Goal: Task Accomplishment & Management: Manage account settings

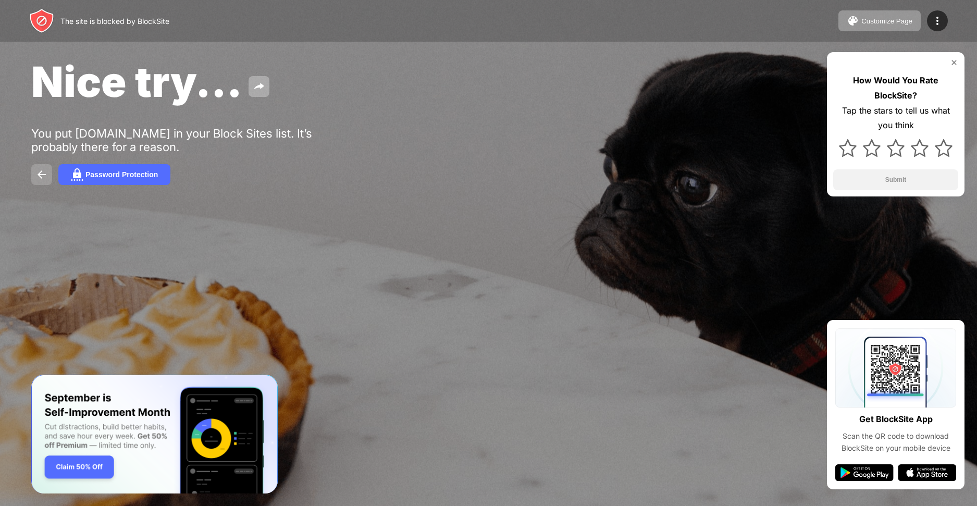
click at [41, 171] on img at bounding box center [41, 174] width 13 height 13
drag, startPoint x: 617, startPoint y: 120, endPoint x: 294, endPoint y: 223, distance: 338.5
click at [349, 223] on div "Nice try... You put [DOMAIN_NAME] in your Block Sites list. It’s probably there…" at bounding box center [488, 120] width 977 height 241
click at [52, 172] on div "Password Protection" at bounding box center [488, 174] width 914 height 21
click at [32, 183] on button at bounding box center [41, 174] width 21 height 21
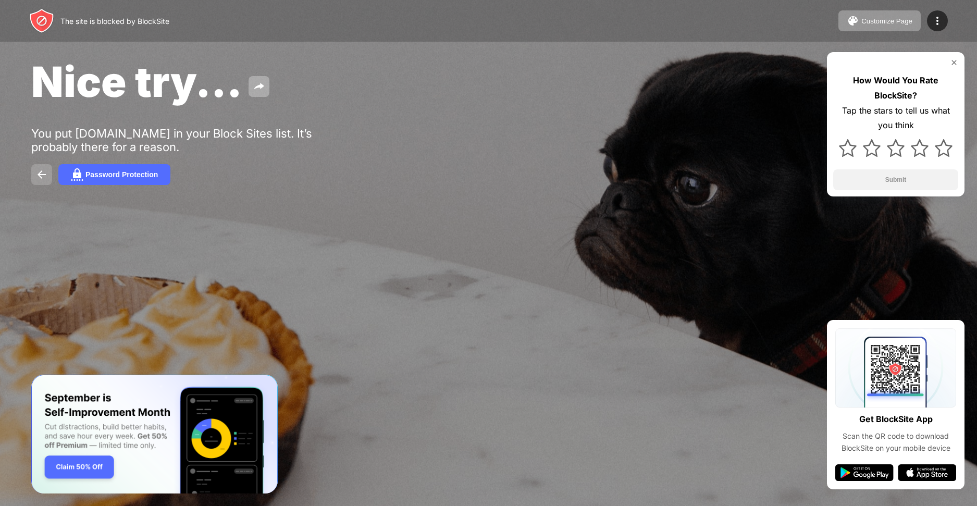
click at [39, 169] on img at bounding box center [41, 174] width 13 height 13
click at [115, 177] on div "Password Protection" at bounding box center [121, 174] width 72 height 8
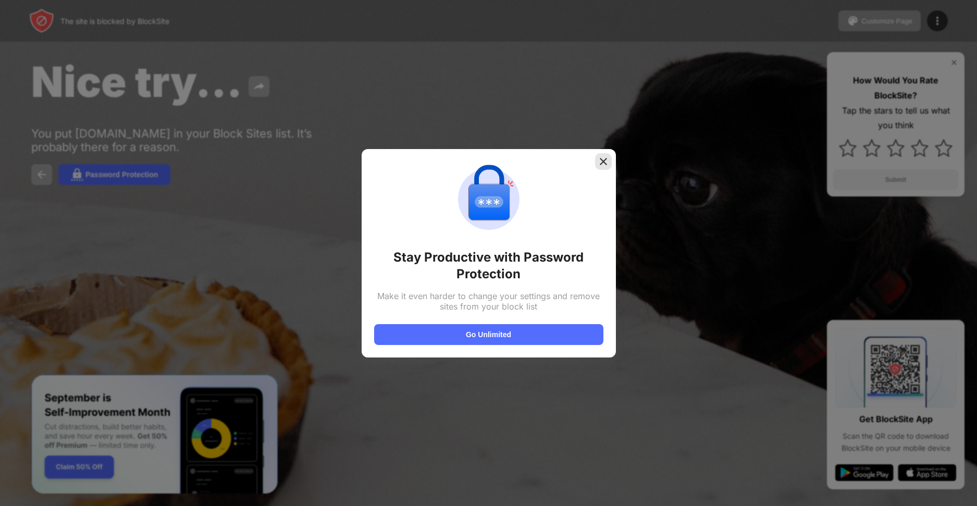
click at [597, 166] on div at bounding box center [603, 161] width 17 height 17
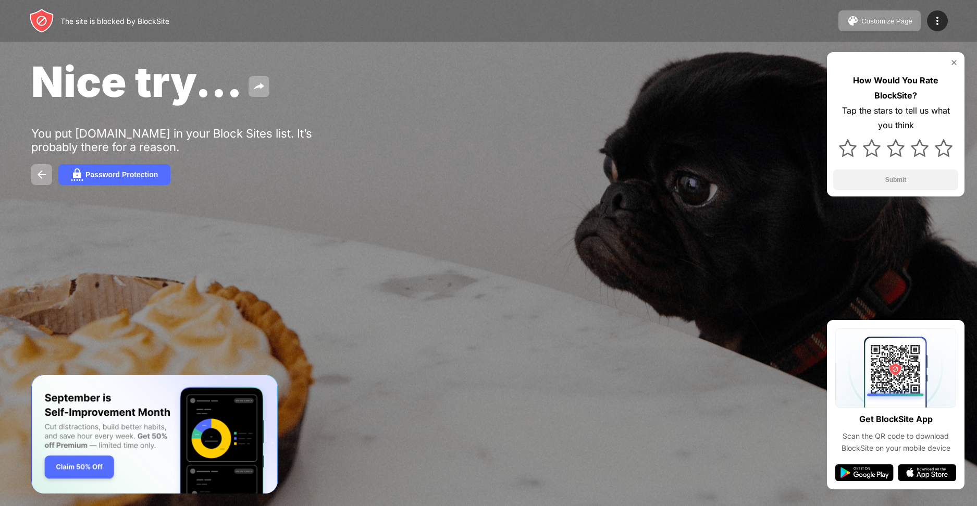
drag, startPoint x: 383, startPoint y: 2, endPoint x: 397, endPoint y: 308, distance: 306.6
drag, startPoint x: 397, startPoint y: 308, endPoint x: 315, endPoint y: 288, distance: 84.8
click at [315, 288] on div at bounding box center [488, 253] width 977 height 506
drag, startPoint x: 467, startPoint y: 65, endPoint x: 776, endPoint y: 116, distance: 313.1
click at [776, 116] on div "Nice try... You put [DOMAIN_NAME] in your Block Sites list. It’s probably there…" at bounding box center [488, 120] width 977 height 241
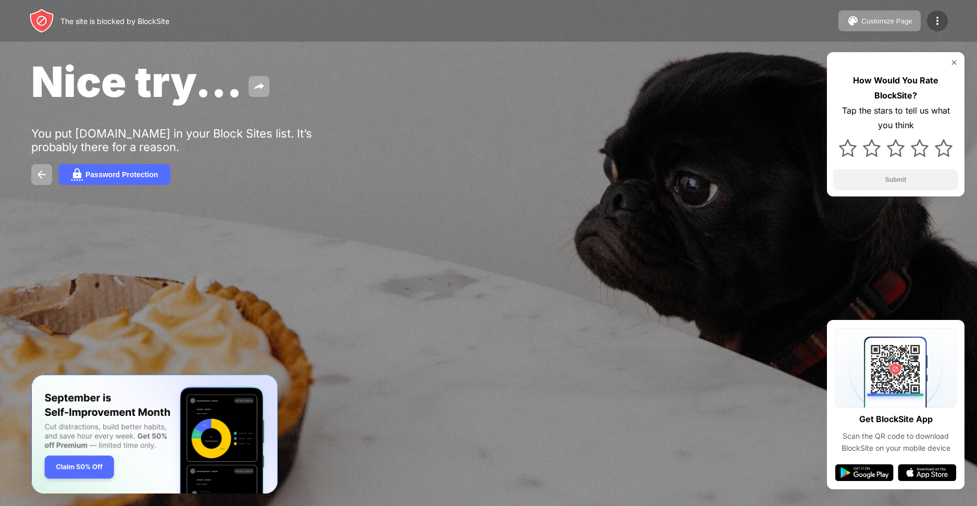
click at [938, 15] on img at bounding box center [937, 21] width 13 height 13
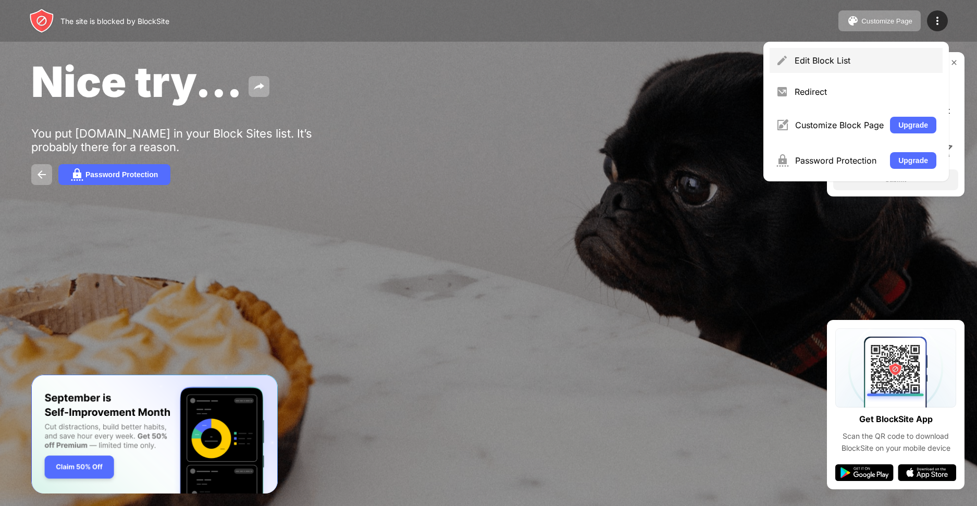
click at [868, 58] on div "Edit Block List" at bounding box center [865, 60] width 142 height 10
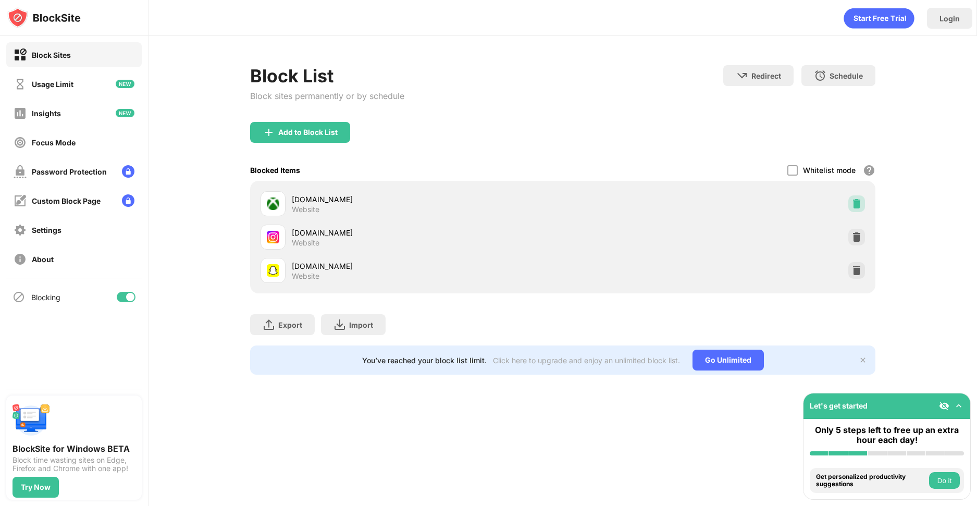
click at [860, 206] on img at bounding box center [856, 203] width 10 height 10
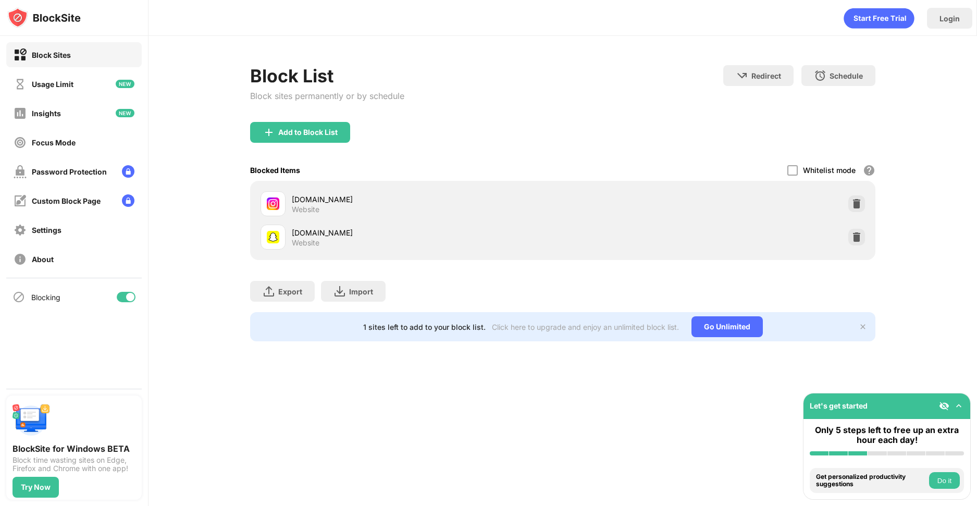
click at [860, 206] on img at bounding box center [856, 203] width 10 height 10
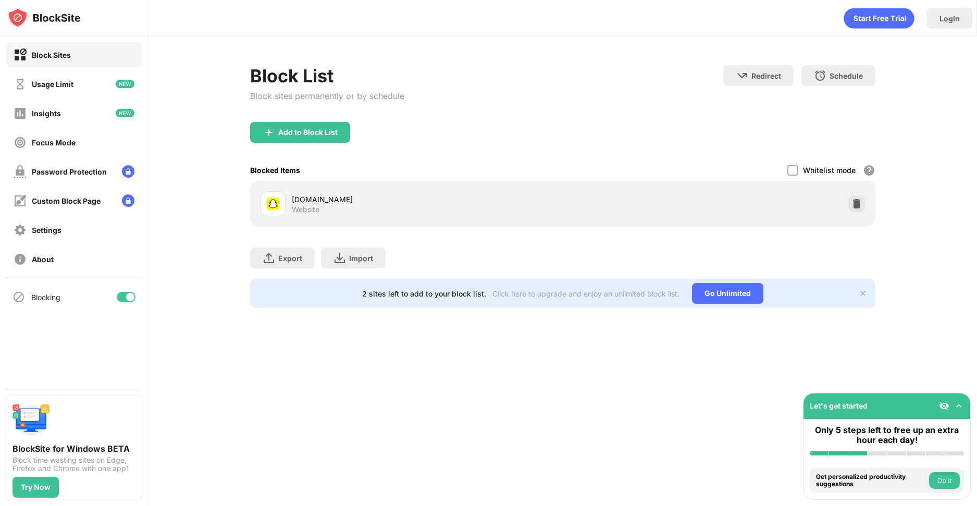
click at [860, 206] on div "[DOMAIN_NAME] Website" at bounding box center [562, 203] width 613 height 33
click at [862, 206] on div at bounding box center [856, 203] width 17 height 17
